Goal: Navigation & Orientation: Find specific page/section

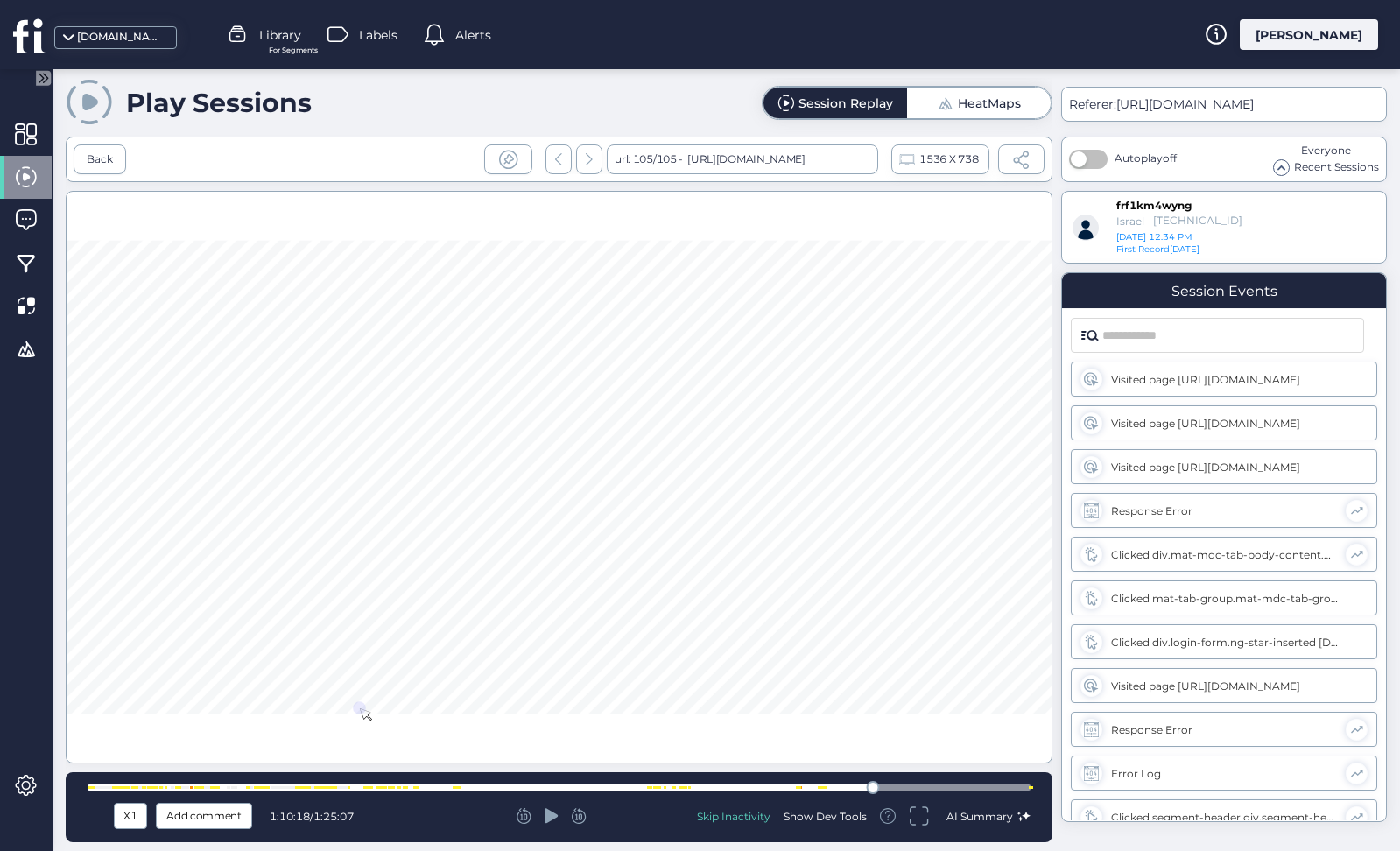
scroll to position [21286, 0]
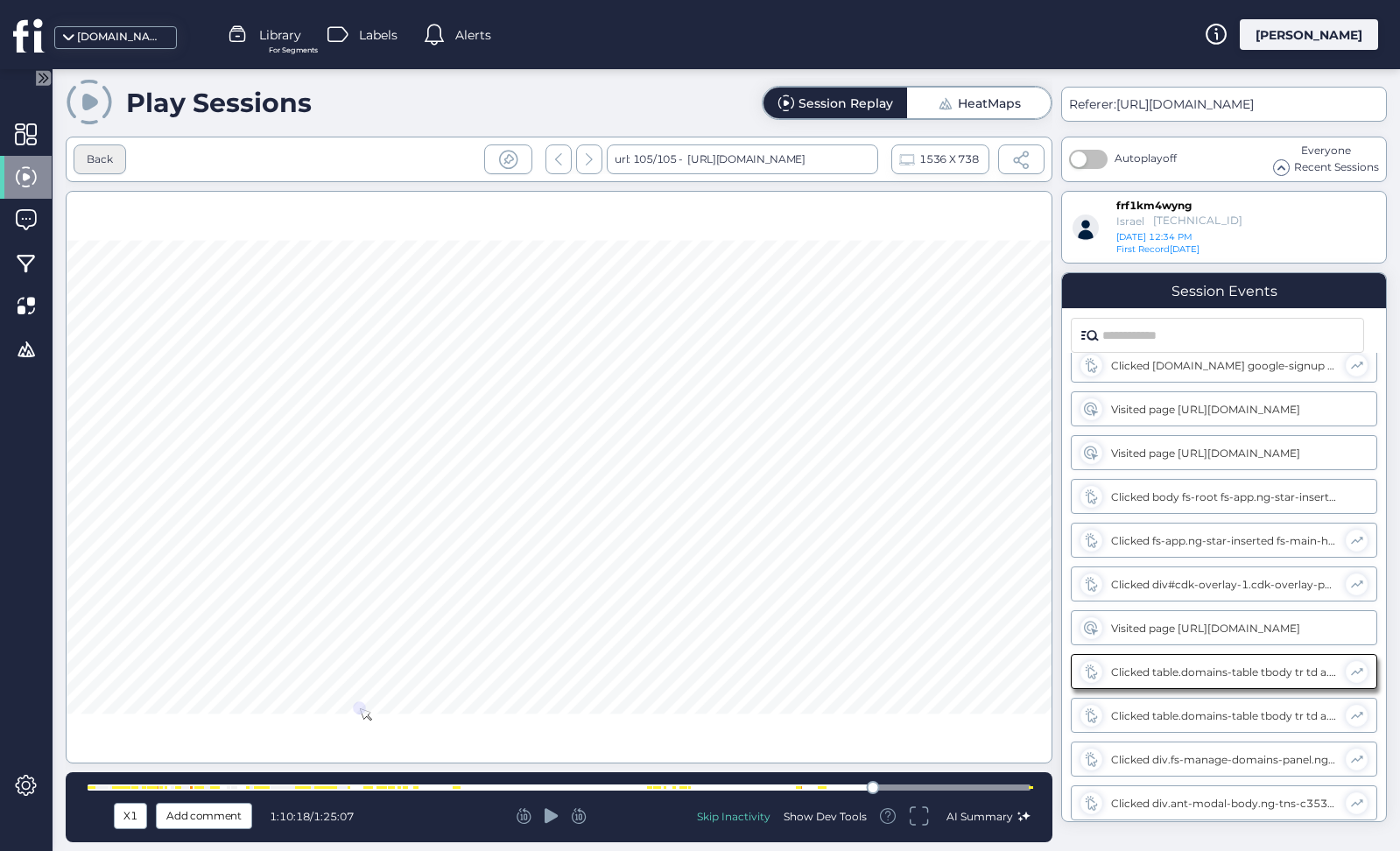
click at [121, 154] on div "Back" at bounding box center [99, 159] width 52 height 30
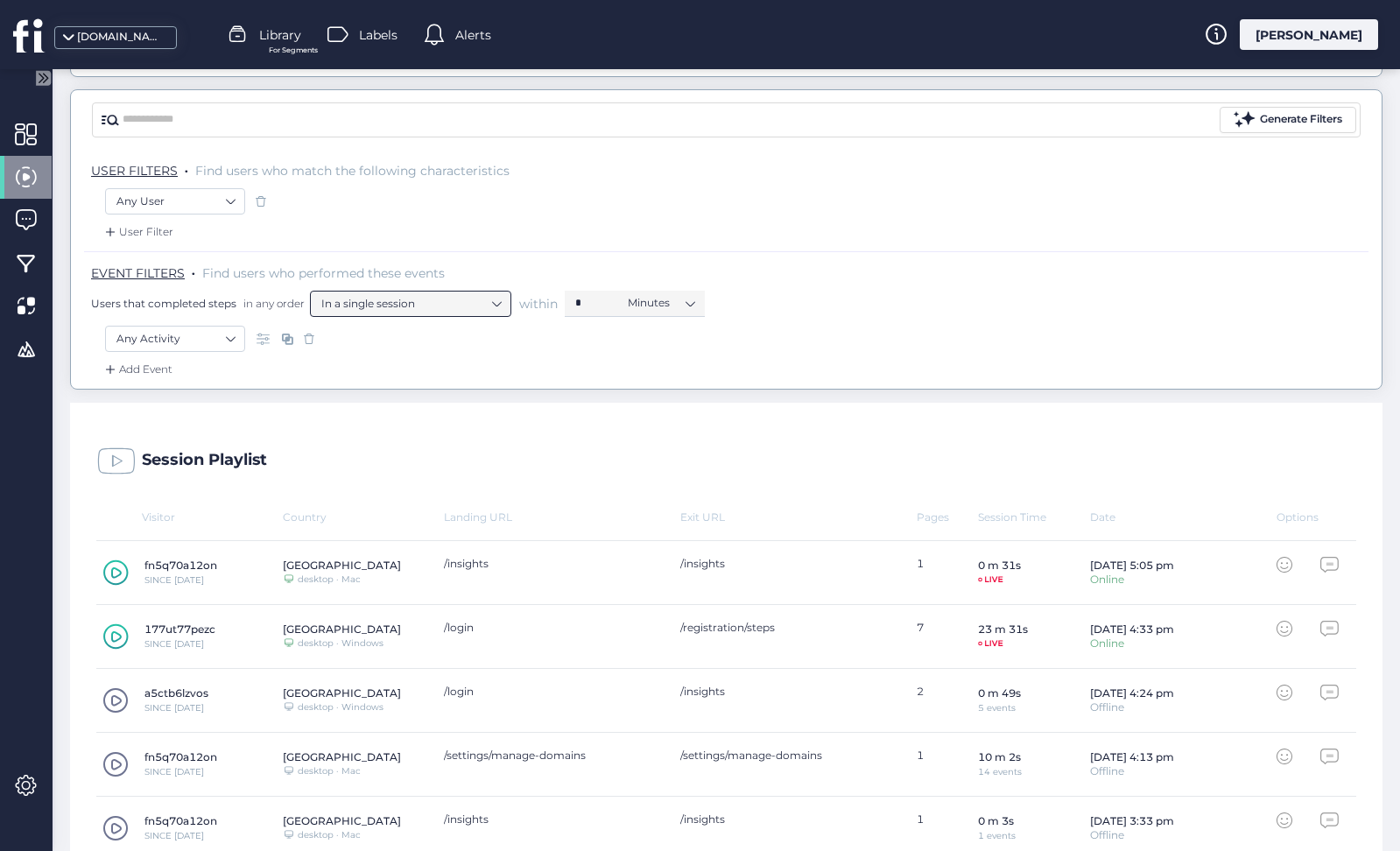
scroll to position [132, 0]
click at [32, 133] on span at bounding box center [25, 134] width 22 height 22
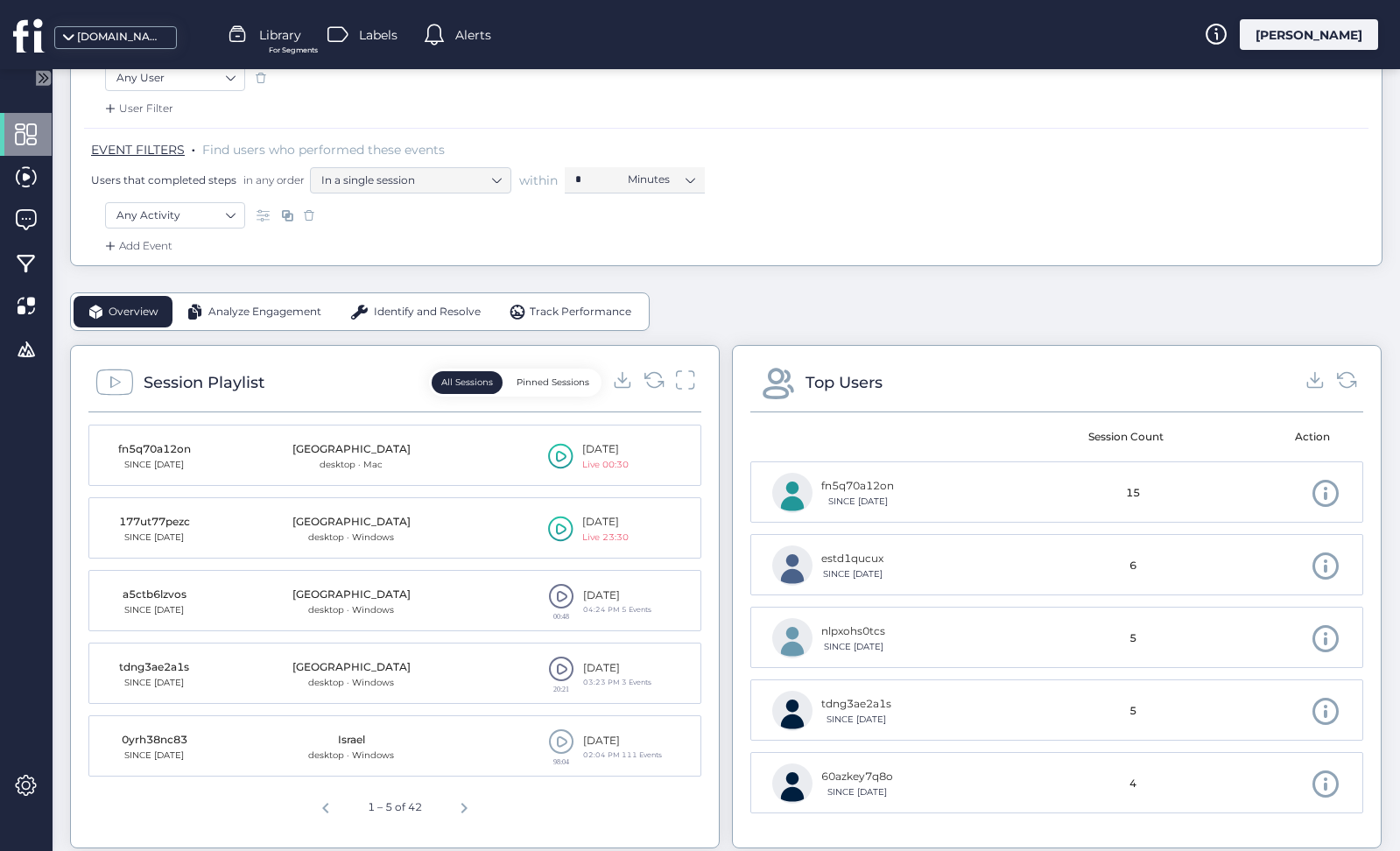
scroll to position [288, 0]
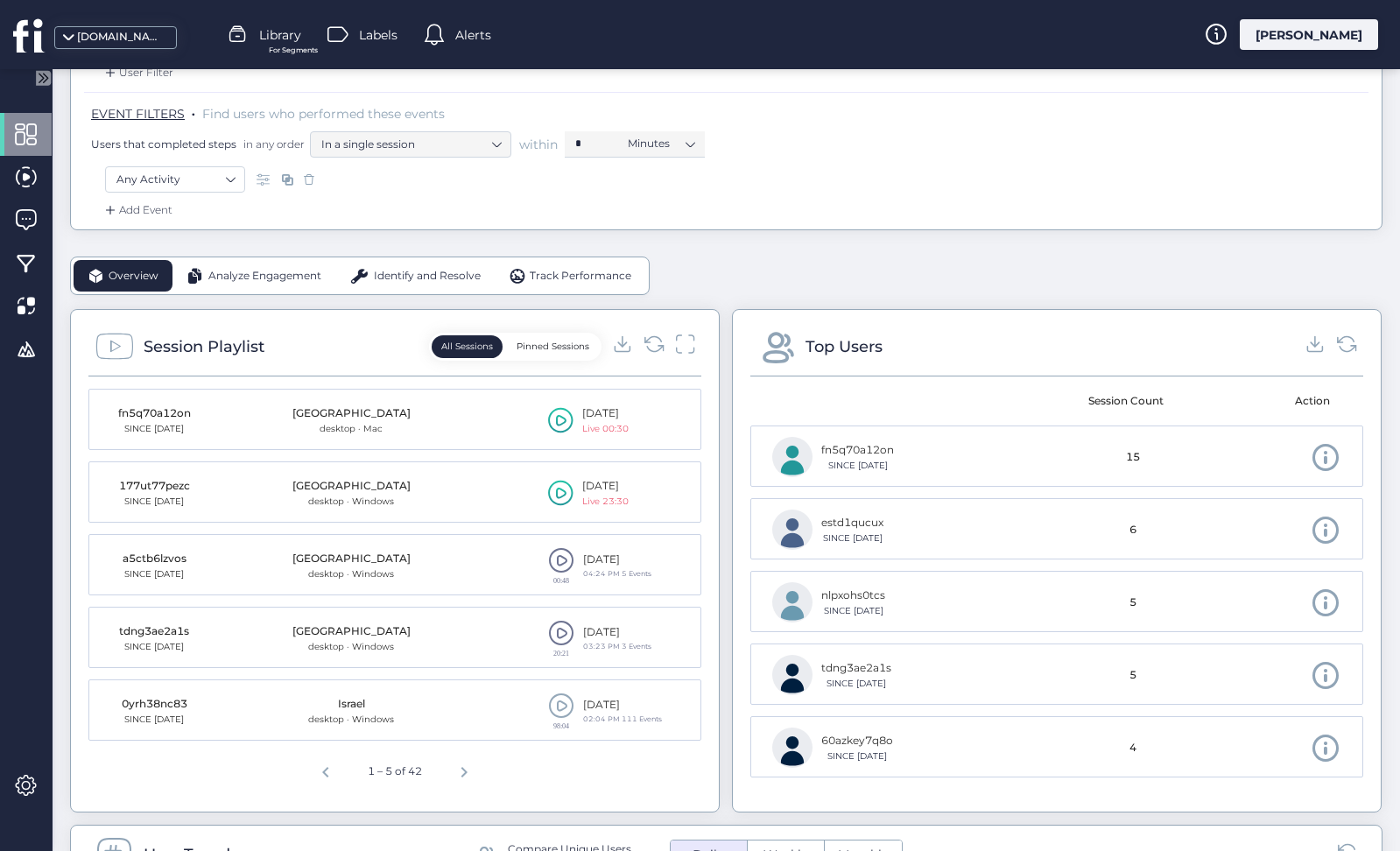
click at [654, 330] on div "Session Playlist All Sessions Pinned Sessions" at bounding box center [395, 352] width 613 height 49
click at [654, 331] on div "Session Playlist All Sessions Pinned Sessions" at bounding box center [395, 352] width 613 height 49
click at [655, 335] on icon at bounding box center [654, 344] width 24 height 24
click at [655, 336] on icon at bounding box center [654, 344] width 20 height 16
click at [695, 342] on icon at bounding box center [685, 344] width 23 height 24
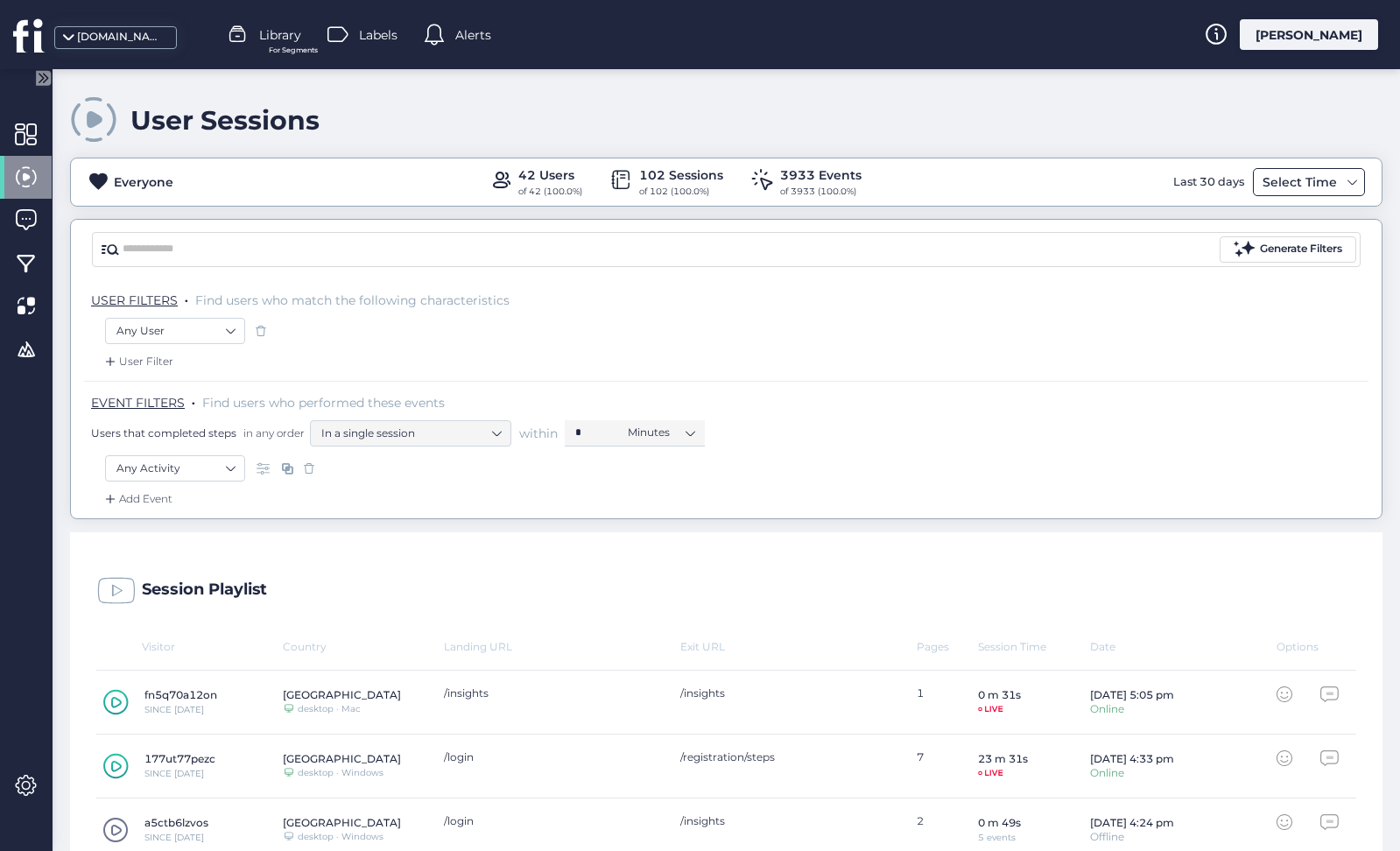
click at [1285, 181] on div "Select Time" at bounding box center [1300, 182] width 83 height 21
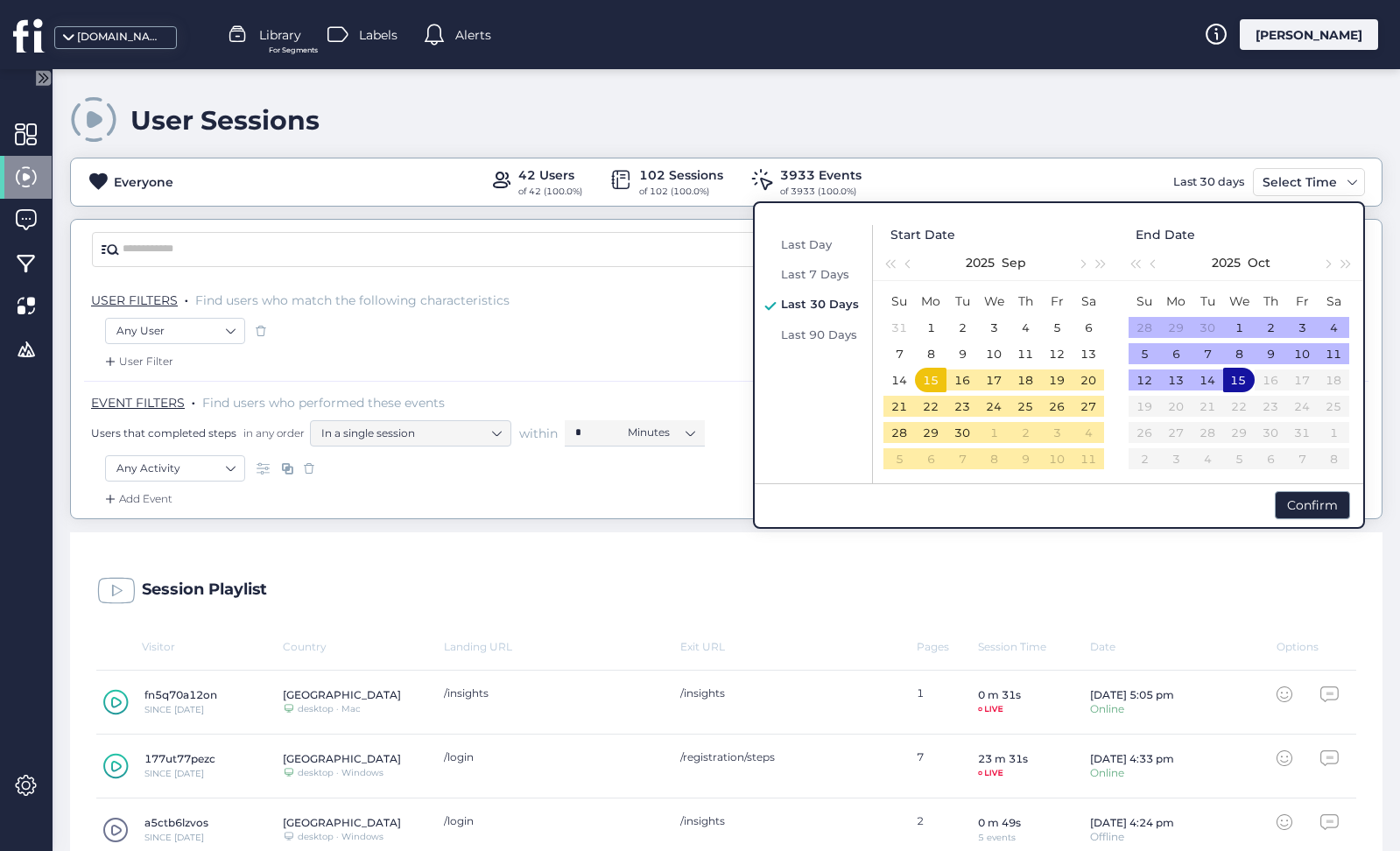
click at [833, 298] on span "Last 30 Days" at bounding box center [819, 303] width 78 height 14
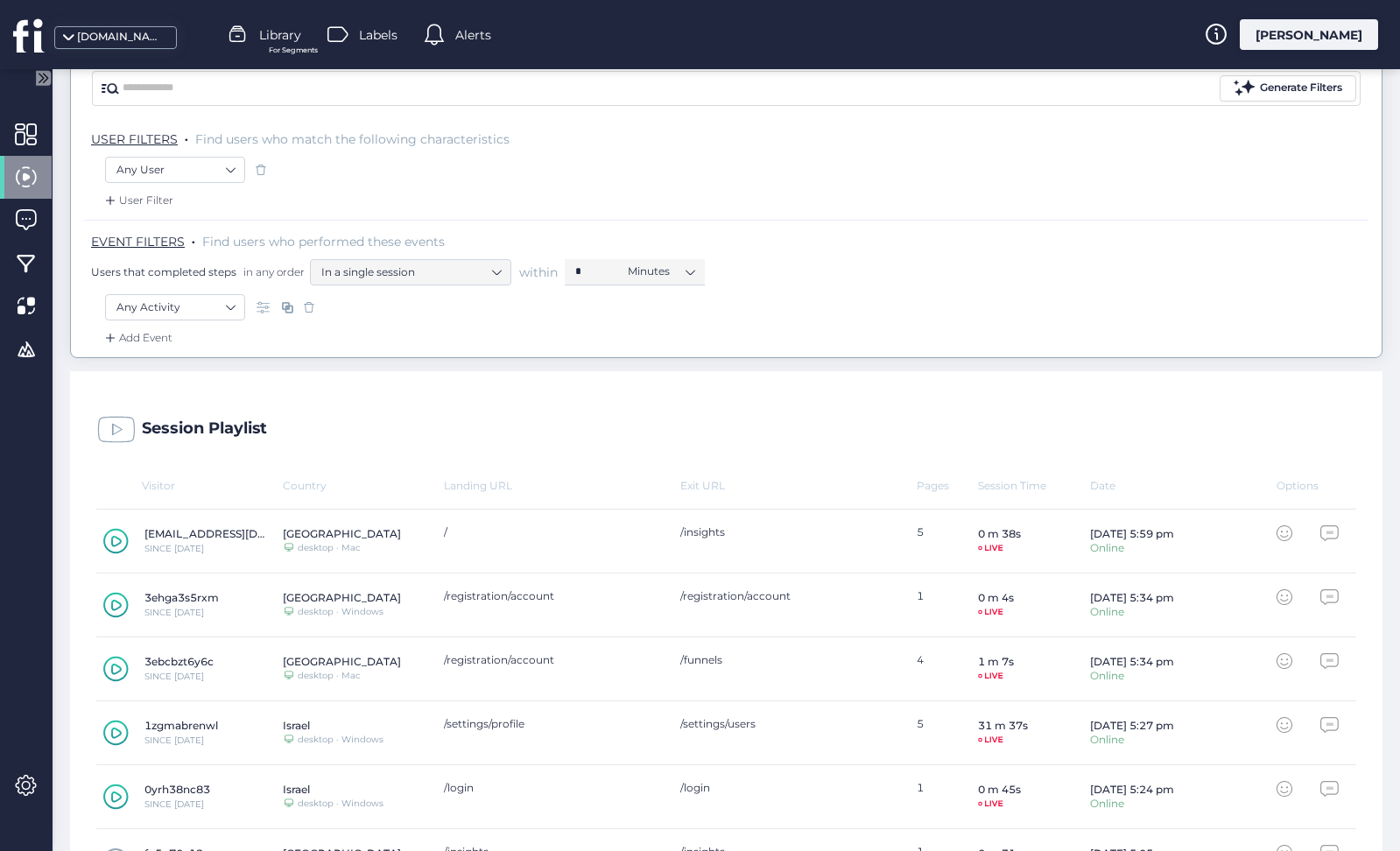
scroll to position [175, 0]
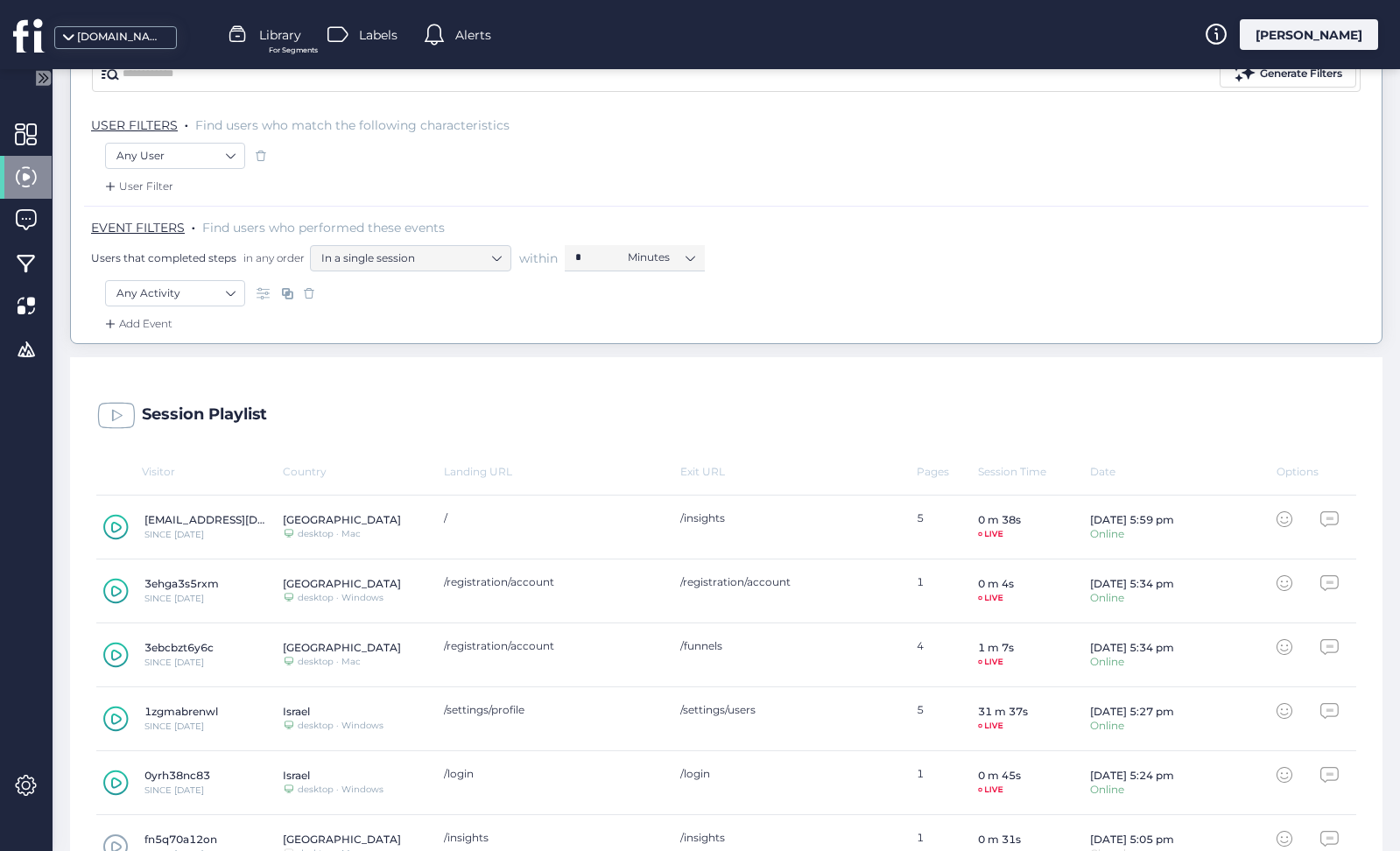
click at [115, 528] on icon at bounding box center [116, 526] width 25 height 26
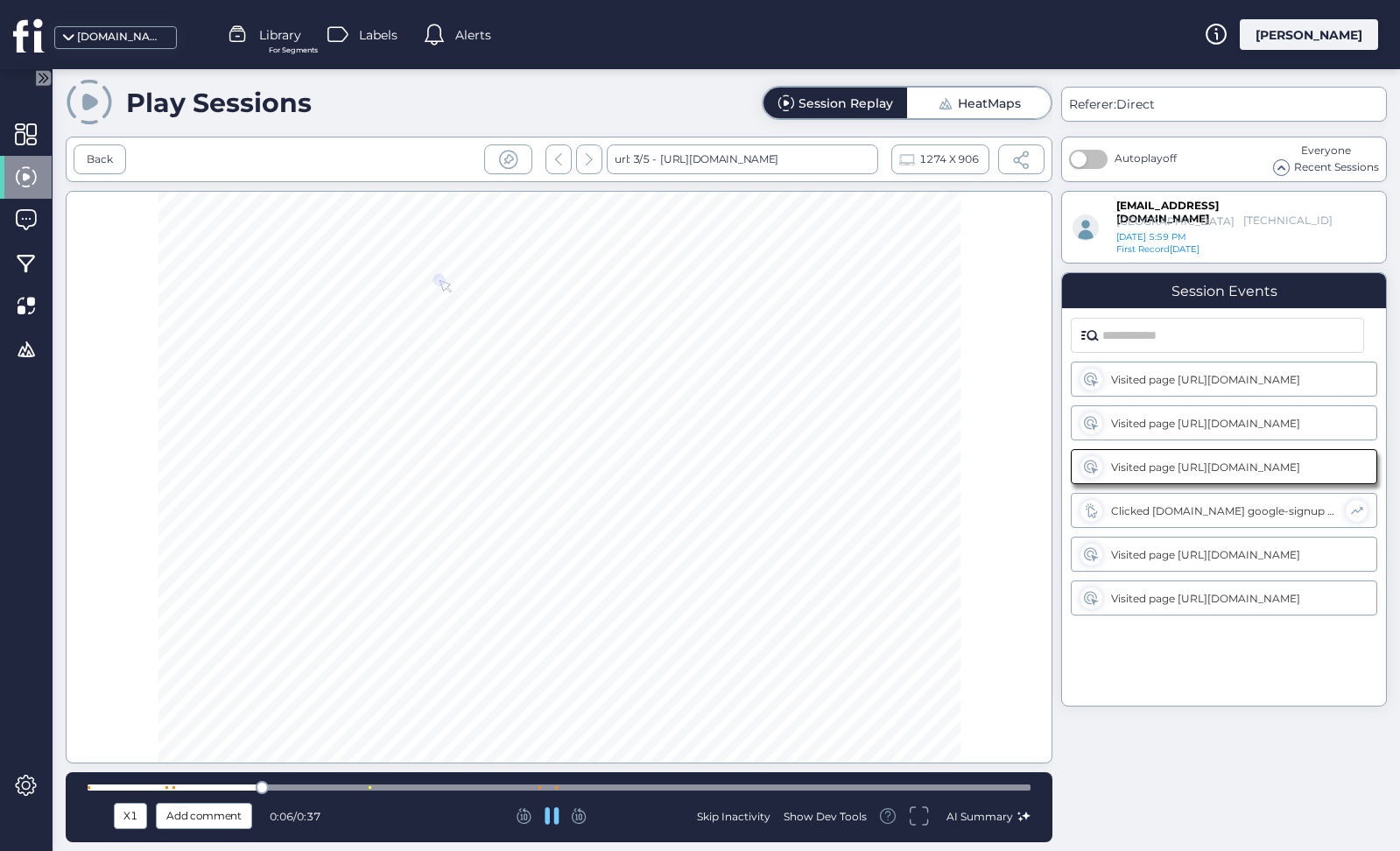
click at [941, 787] on div at bounding box center [559, 787] width 942 height 6
